Goal: Task Accomplishment & Management: Complete application form

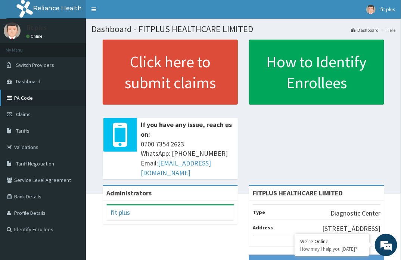
click at [24, 97] on link "PA Code" at bounding box center [43, 98] width 86 height 16
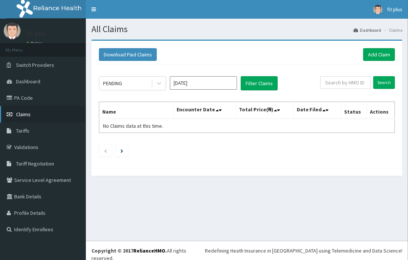
click at [29, 115] on span "Claims" at bounding box center [23, 114] width 15 height 7
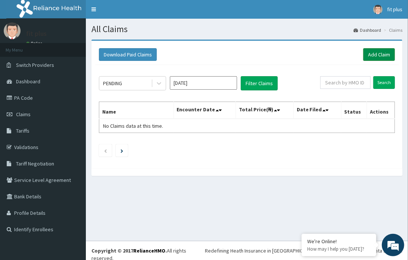
click at [372, 53] on link "Add Claim" at bounding box center [379, 54] width 32 height 13
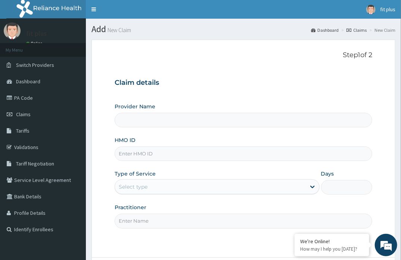
click at [151, 121] on input "Provider Name" at bounding box center [244, 120] width 258 height 15
type input "FITPLUS HEALTHCARE LIMITED"
click at [144, 157] on input "HMO ID" at bounding box center [244, 153] width 258 height 15
paste input "GFQ/10041/A"
type input "GFQ/10041/A"
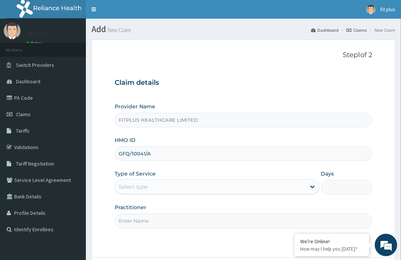
click at [134, 188] on div "Select type" at bounding box center [133, 186] width 29 height 7
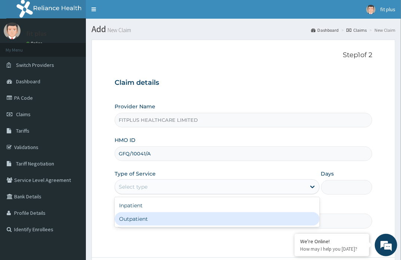
click at [137, 218] on div "Outpatient" at bounding box center [217, 218] width 205 height 13
type input "1"
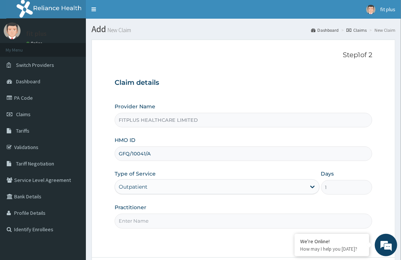
click at [136, 222] on input "Practitioner" at bounding box center [244, 220] width 258 height 15
type input "reliance"
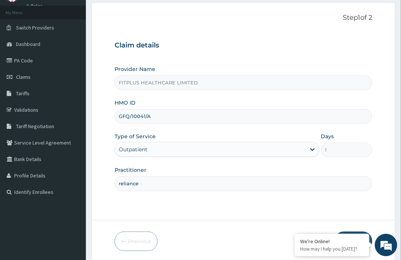
scroll to position [65, 0]
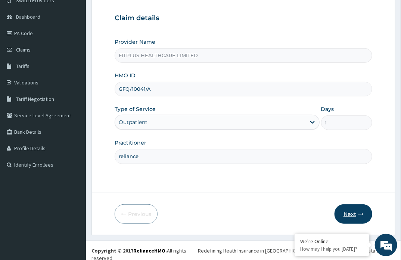
click at [351, 214] on button "Next" at bounding box center [353, 213] width 38 height 19
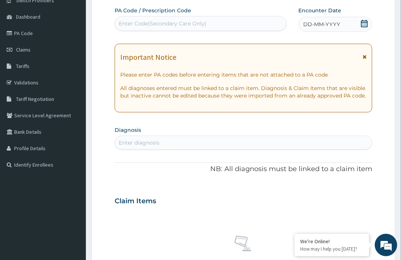
scroll to position [0, 0]
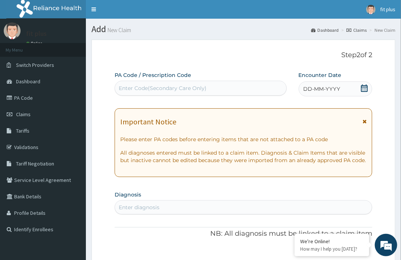
click at [142, 88] on div "Enter Code(Secondary Care Only)" at bounding box center [163, 87] width 88 height 7
paste input "PA/D5305A"
type input "PA/D5305A"
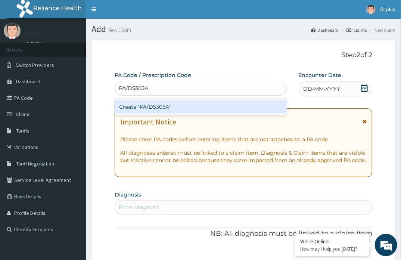
click at [163, 106] on div "Create "PA/D5305A"" at bounding box center [201, 106] width 172 height 13
